Goal: Information Seeking & Learning: Learn about a topic

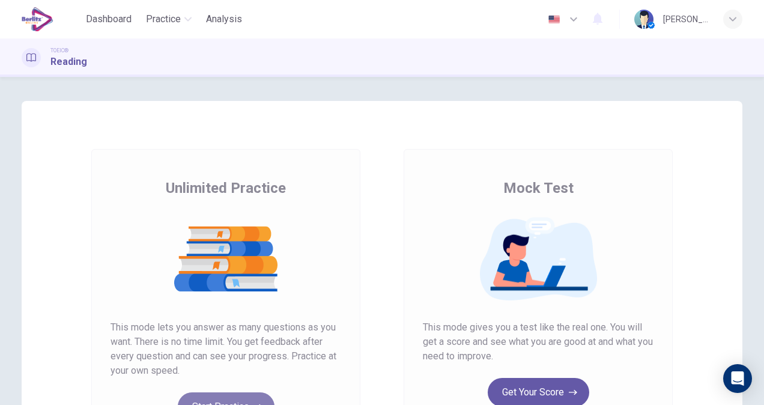
click at [210, 392] on button "Start Practice" at bounding box center [226, 406] width 97 height 29
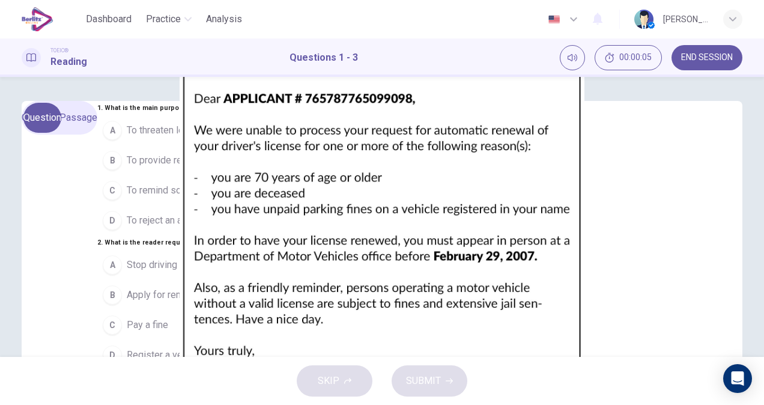
click at [552, 195] on img at bounding box center [382, 202] width 764 height 405
click at [568, 404] on div at bounding box center [382, 405] width 764 height 0
click at [543, 321] on img at bounding box center [382, 202] width 764 height 405
click at [433, 273] on img at bounding box center [382, 202] width 764 height 405
click at [611, 404] on div at bounding box center [382, 405] width 764 height 0
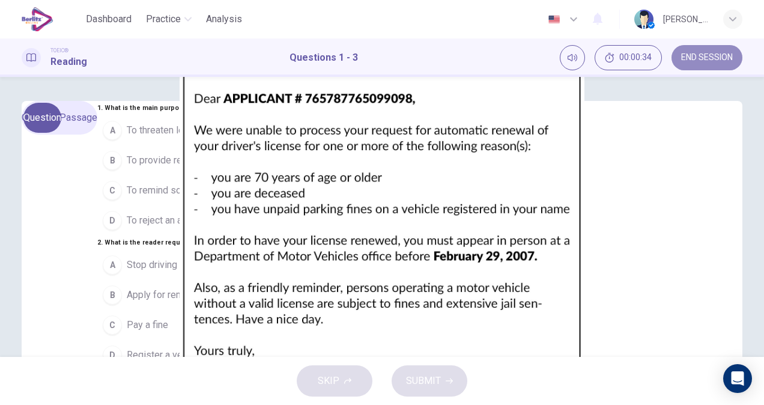
click at [724, 47] on button "END SESSION" at bounding box center [707, 57] width 71 height 25
